Goal: Task Accomplishment & Management: Use online tool/utility

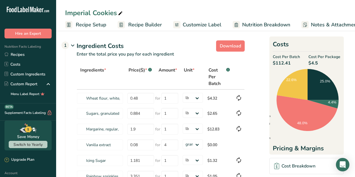
select select "12"
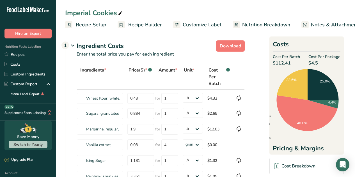
select select "12"
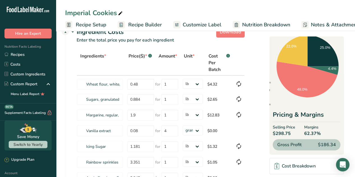
click at [95, 25] on span "Recipe Setup" at bounding box center [91, 25] width 31 height 8
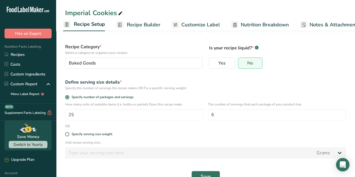
scroll to position [32, 0]
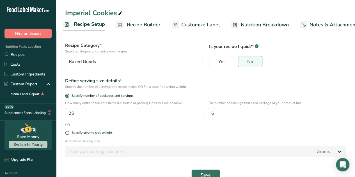
click at [153, 23] on span "Recipe Builder" at bounding box center [144, 25] width 34 height 8
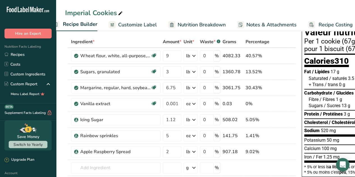
scroll to position [0, 72]
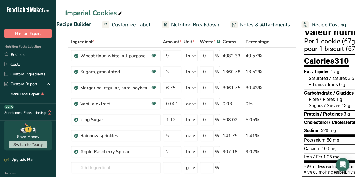
click at [328, 21] on span "Recipe Costing" at bounding box center [329, 25] width 34 height 8
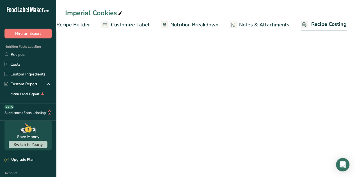
select select "12"
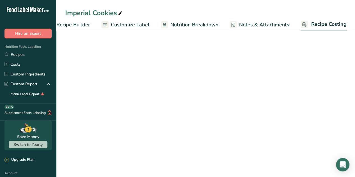
select select "12"
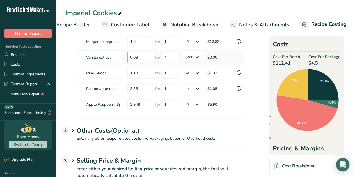
scroll to position [90, 0]
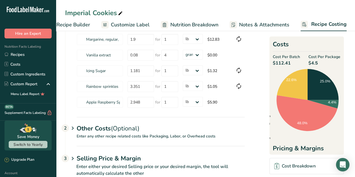
click at [110, 133] on p "Enter any other recipe related costs like Packaging, Labor, or Overhead costs" at bounding box center [154, 139] width 179 height 13
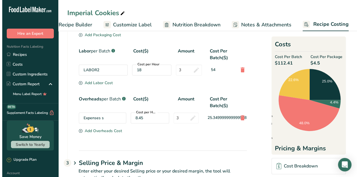
scroll to position [235, 0]
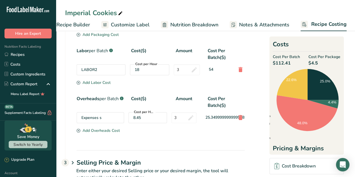
click at [114, 133] on div "Add Overheads Cost" at bounding box center [98, 131] width 43 height 6
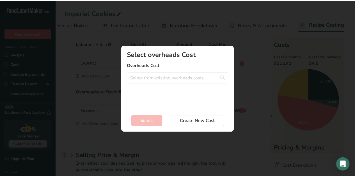
scroll to position [0, 68]
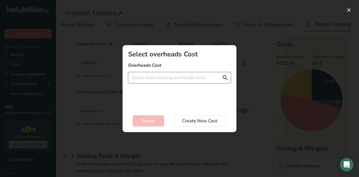
click at [179, 78] on input "Add New Recipe Cost Modal" at bounding box center [179, 77] width 103 height 11
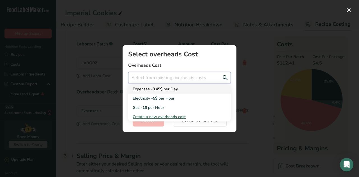
type input "2"
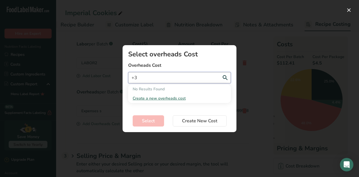
type input "+"
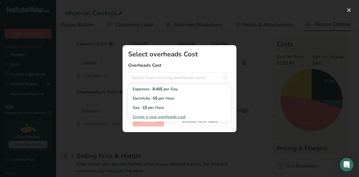
click at [239, 59] on div "Select overheads Cost Overheads Cost Expenses - 8.45$ per Day Electricity - 5$ …" at bounding box center [180, 88] width 132 height 105
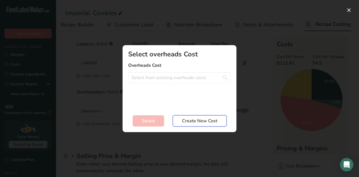
click at [181, 124] on button "Create New Cost" at bounding box center [200, 120] width 54 height 11
select select "3"
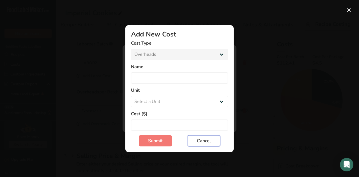
click at [199, 136] on button "Cancel" at bounding box center [204, 140] width 33 height 11
select select "Add New Cost Modal"
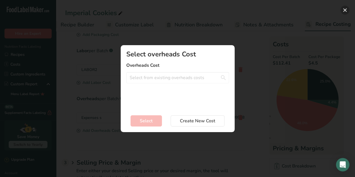
click at [344, 12] on button "Add New Recipe Cost Modal" at bounding box center [344, 10] width 9 height 9
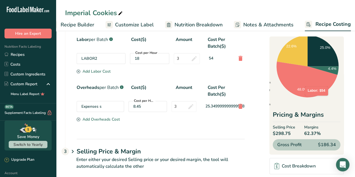
scroll to position [247, 0]
click at [237, 106] on icon at bounding box center [240, 106] width 7 height 10
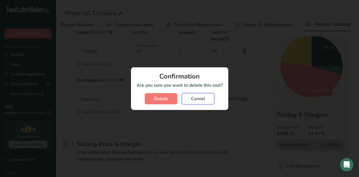
click at [204, 100] on span "Cancel" at bounding box center [198, 98] width 14 height 7
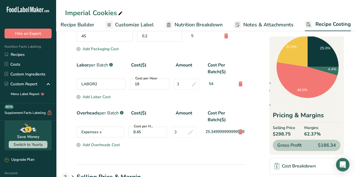
scroll to position [222, 0]
